Goal: Transaction & Acquisition: Purchase product/service

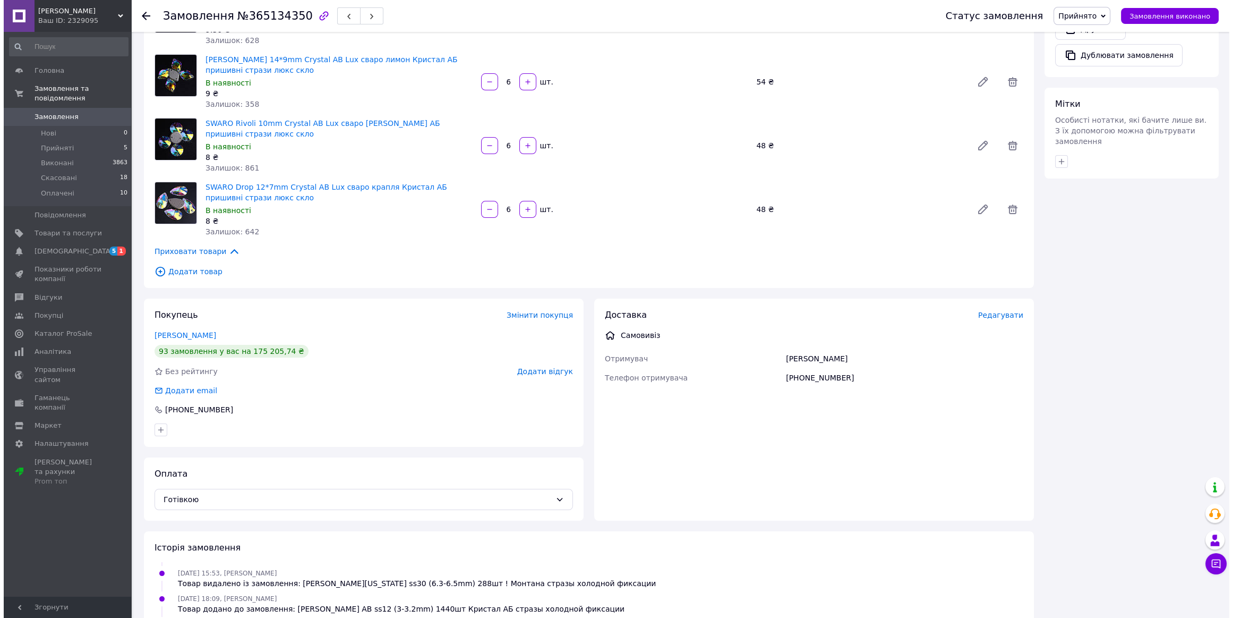
scroll to position [579, 0]
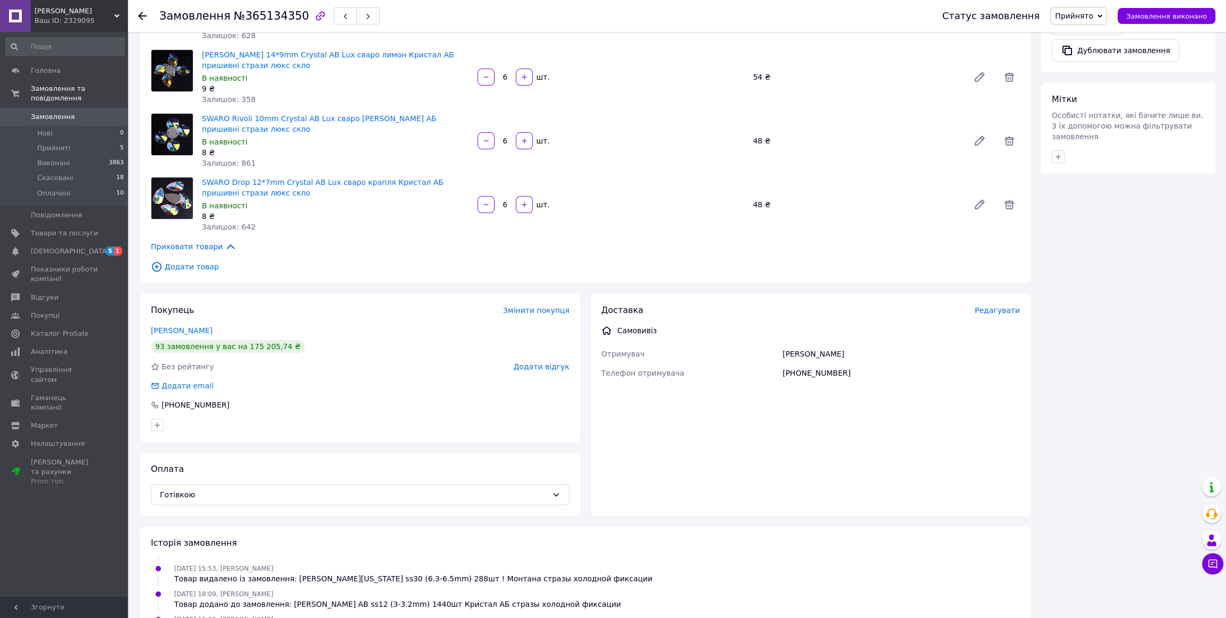
click at [198, 261] on span "Додати товар" at bounding box center [585, 267] width 869 height 12
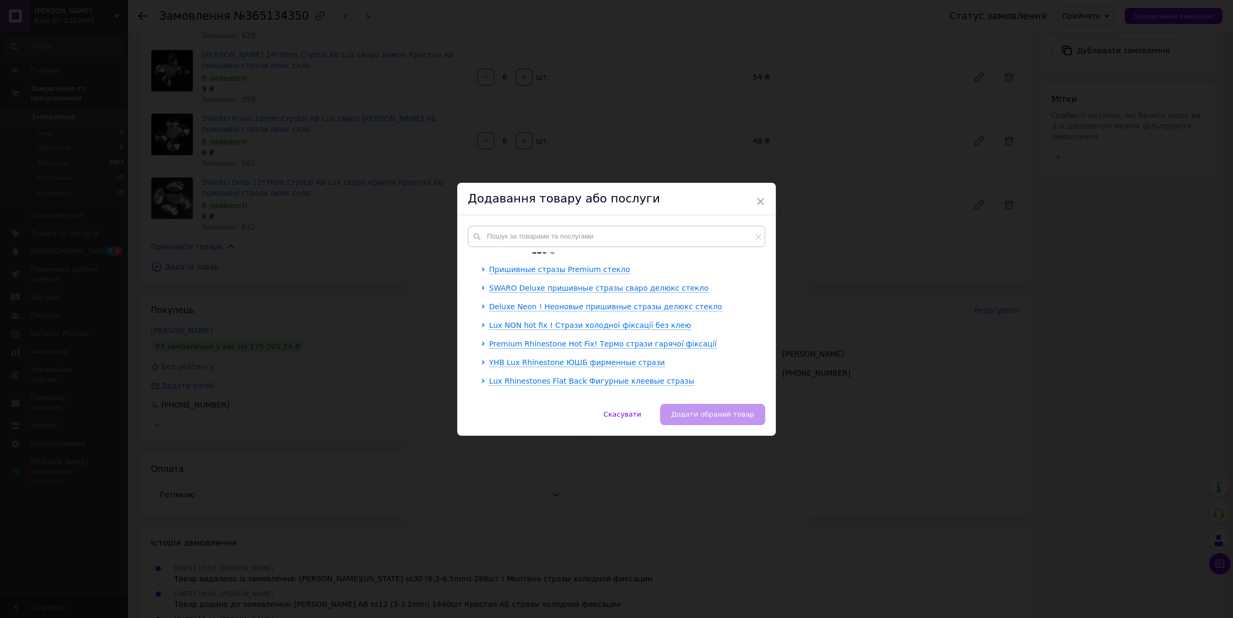
scroll to position [3, 0]
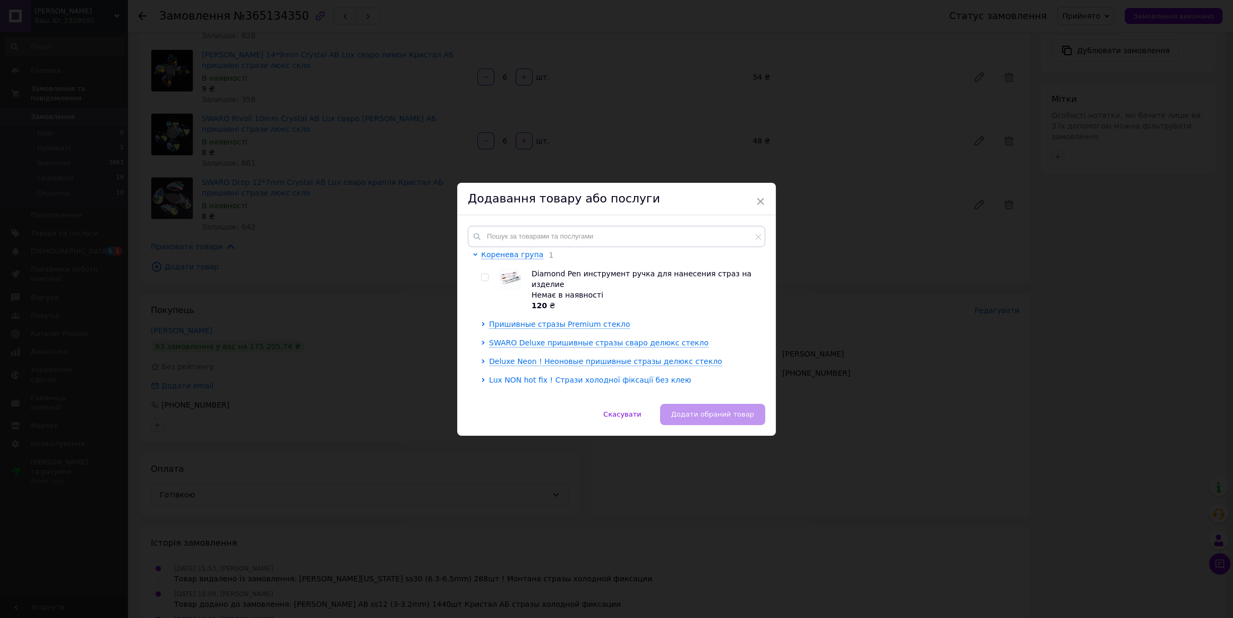
click at [544, 375] on span "Lux NON hot fix ! Стрази холодної фіксації без клею" at bounding box center [590, 379] width 202 height 8
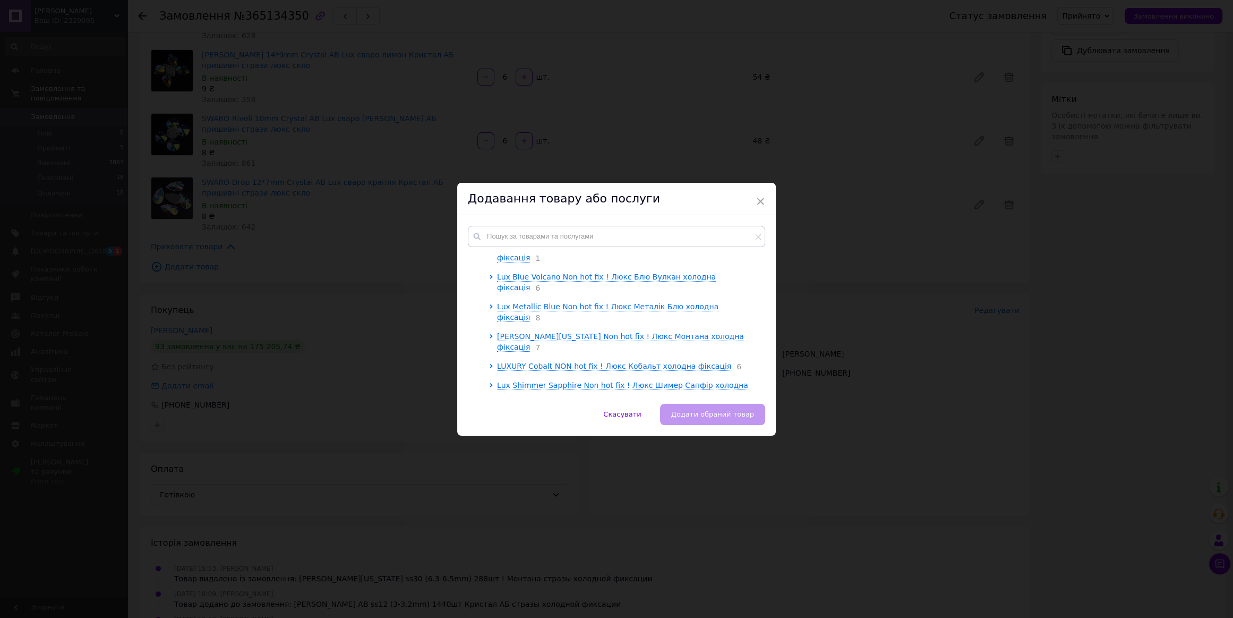
scroll to position [1653, 0]
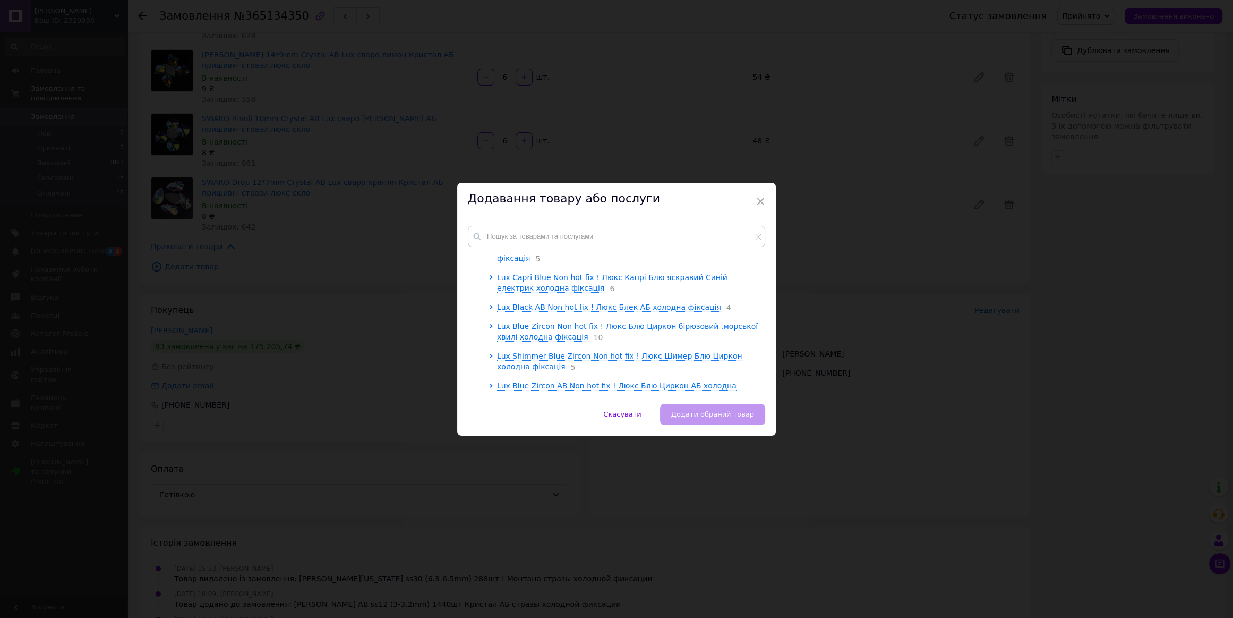
scroll to position [1798, 0]
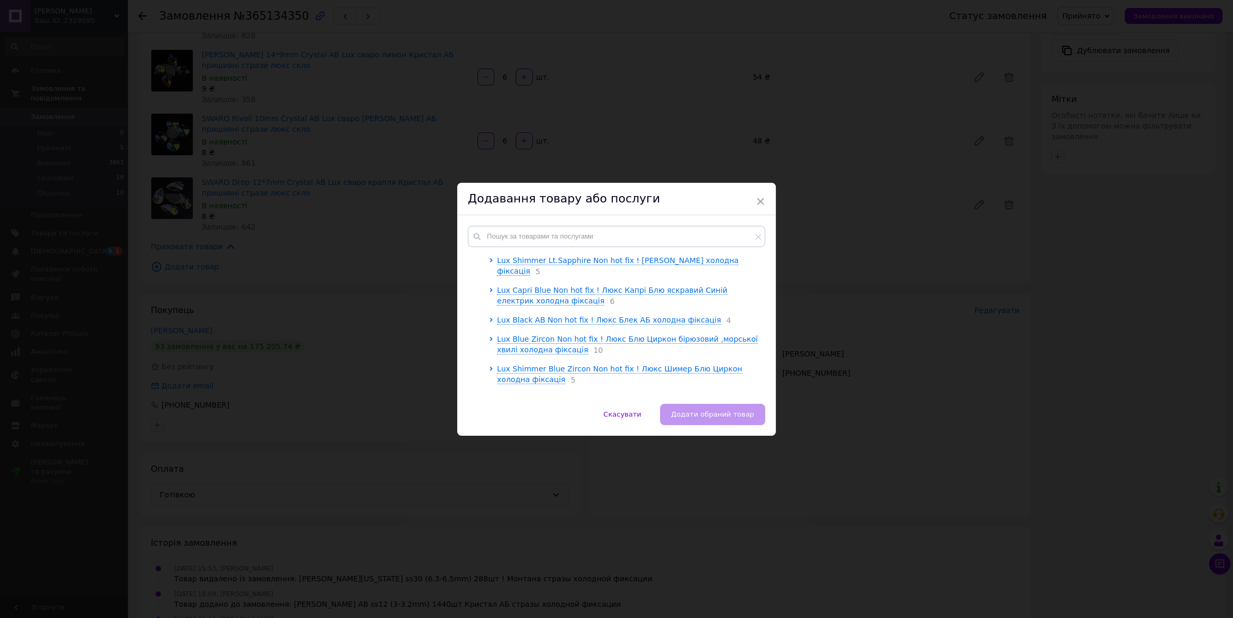
click at [497, 617] on input "checkbox" at bounding box center [500, 622] width 7 height 7
click at [499, 617] on input "checkbox" at bounding box center [500, 622] width 7 height 7
checkbox input "false"
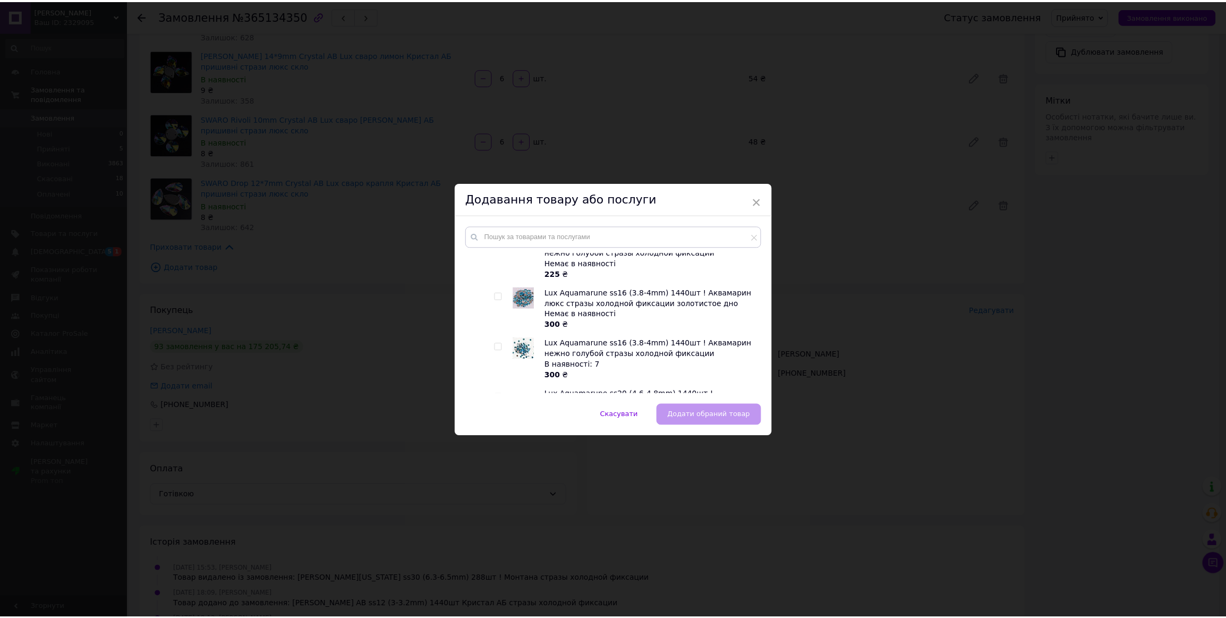
scroll to position [2088, 0]
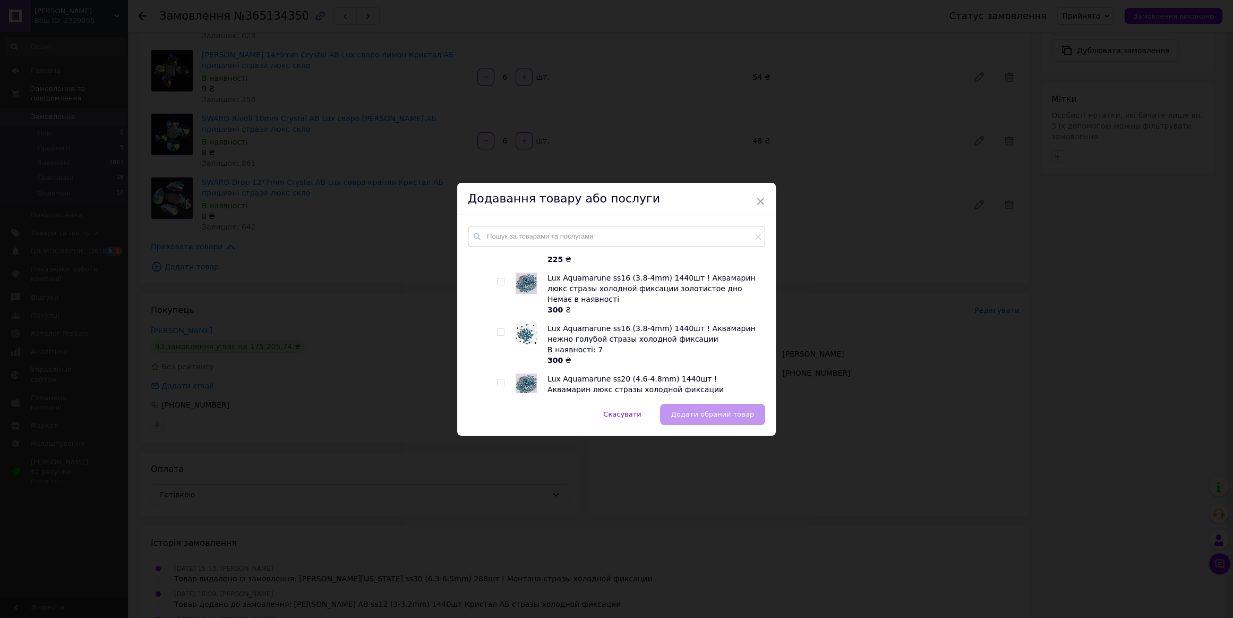
checkbox input "true"
click at [696, 408] on button "Додати обраний товар" at bounding box center [712, 414] width 105 height 21
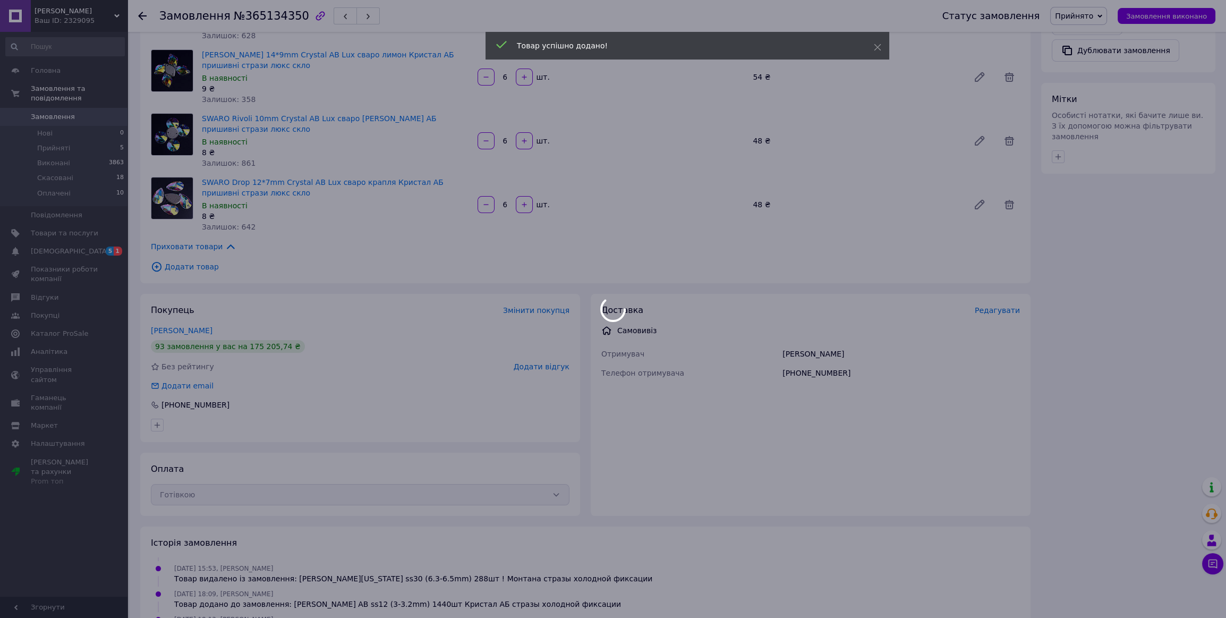
scroll to position [977, 0]
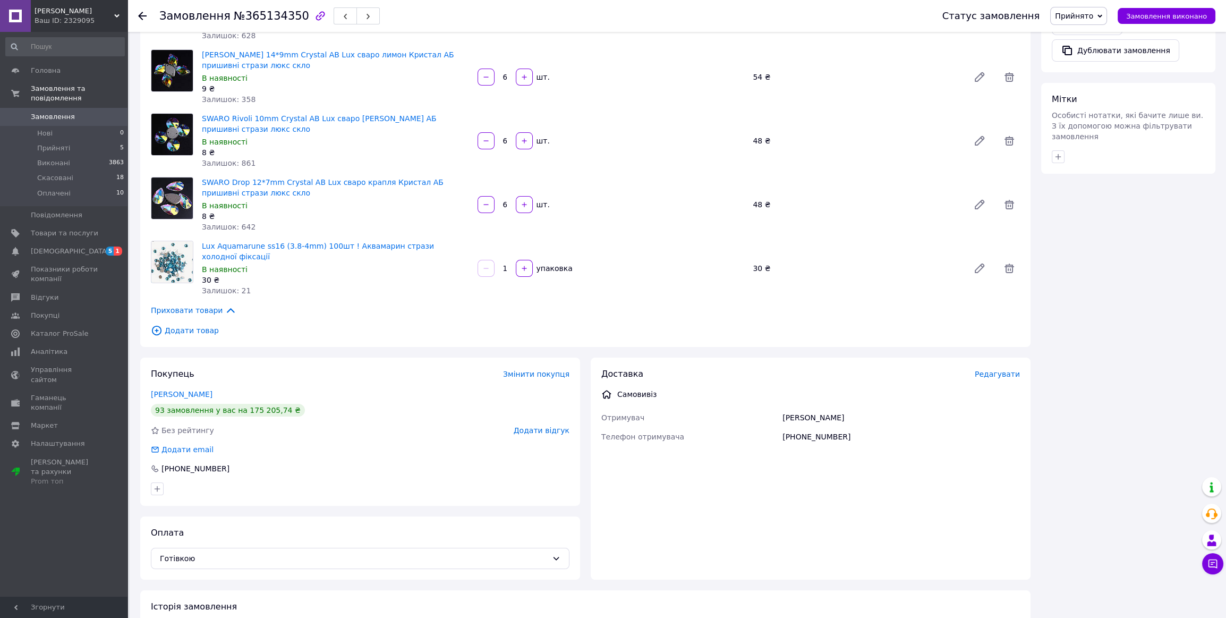
click at [510, 264] on input "1" at bounding box center [504, 268] width 17 height 8
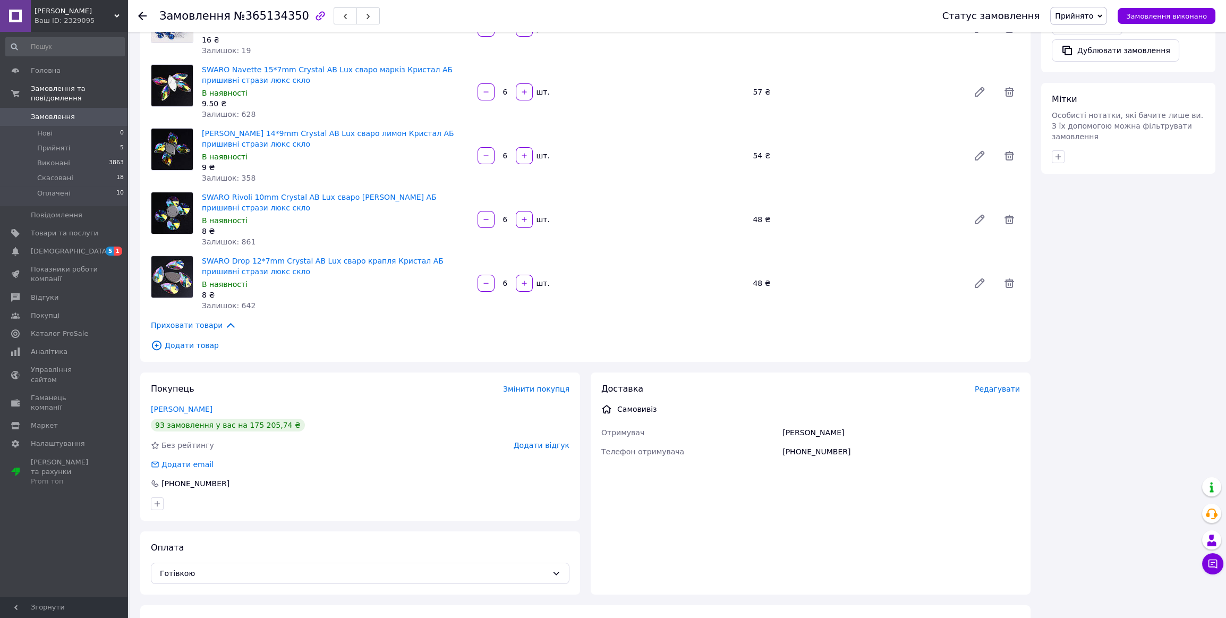
scroll to position [1003, 0]
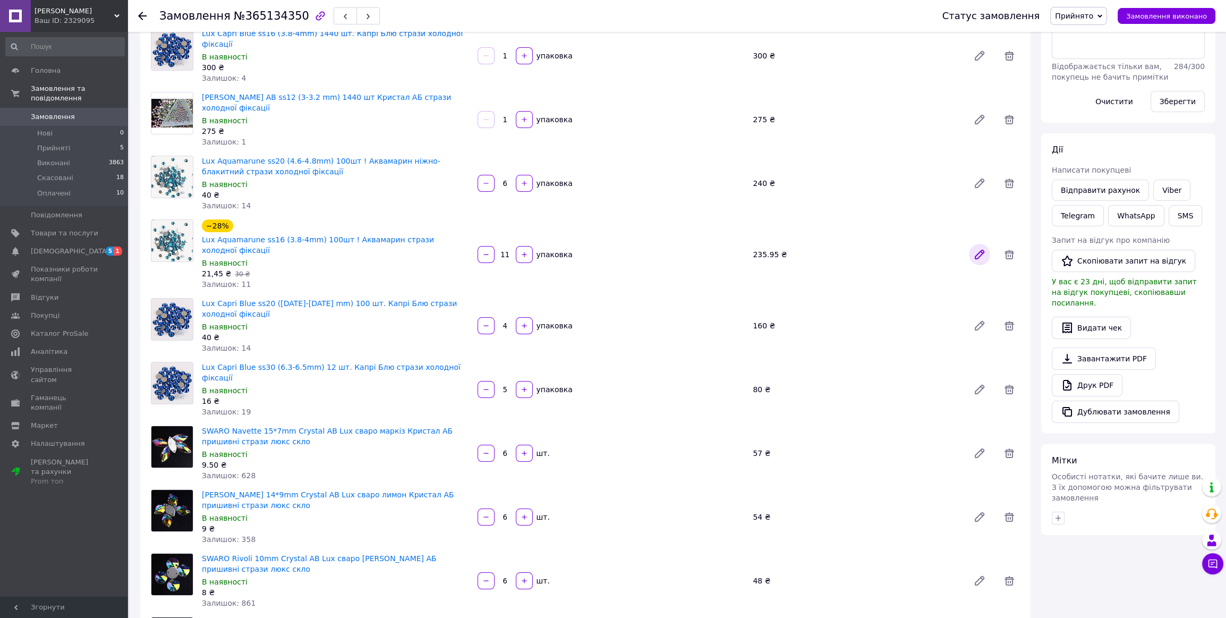
type input "11"
click at [979, 248] on icon at bounding box center [979, 254] width 13 height 13
